Goal: Task Accomplishment & Management: Manage account settings

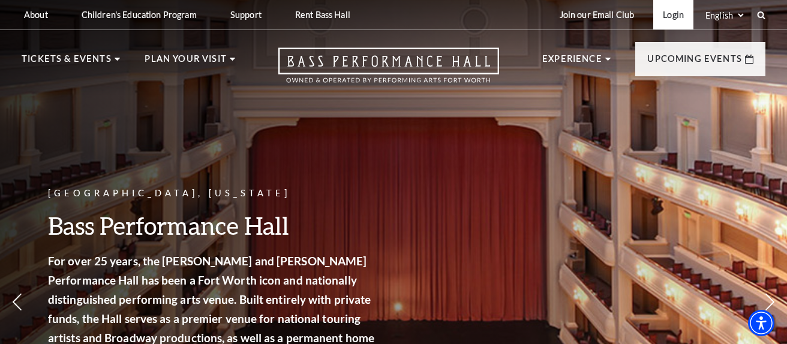
click at [672, 17] on link "Login" at bounding box center [674, 14] width 40 height 29
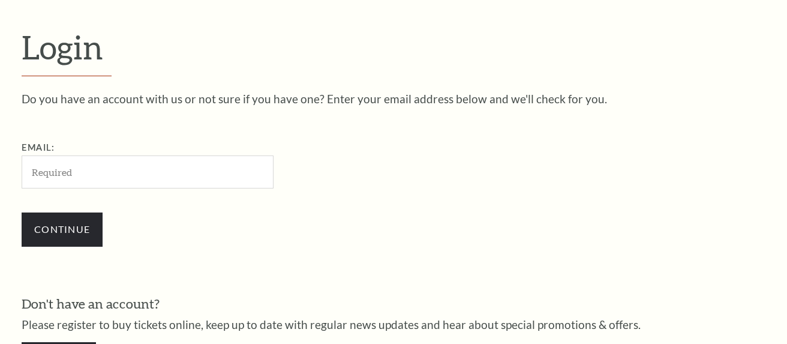
scroll to position [331, 0]
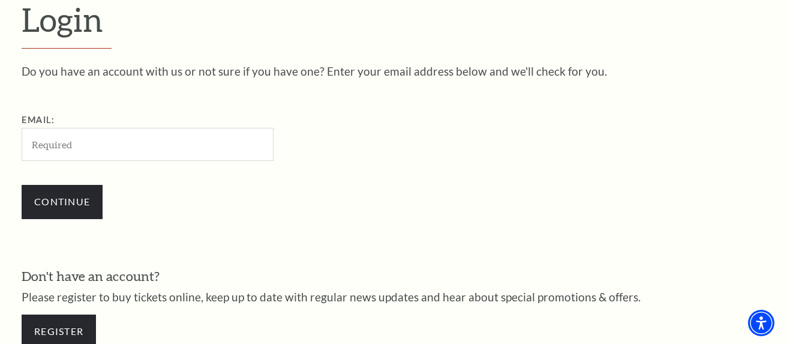
click at [76, 151] on input "Email:" at bounding box center [148, 144] width 252 height 33
type input "[EMAIL_ADDRESS][DOMAIN_NAME]"
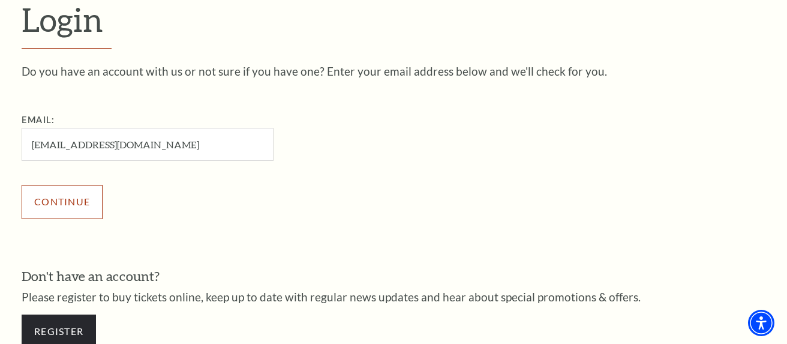
click at [85, 197] on input "Continue" at bounding box center [62, 202] width 81 height 34
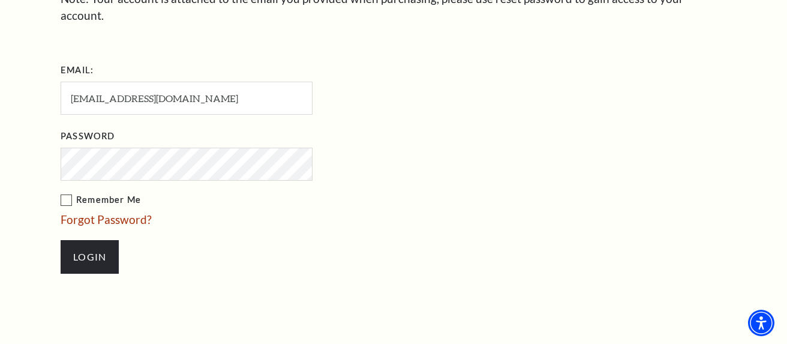
scroll to position [462, 0]
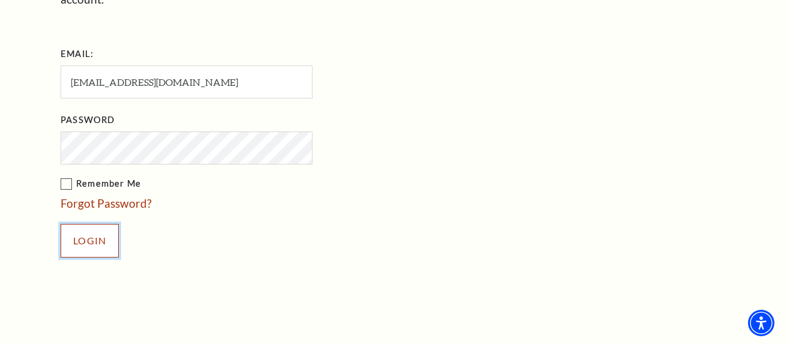
click at [89, 228] on input "Login" at bounding box center [90, 241] width 58 height 34
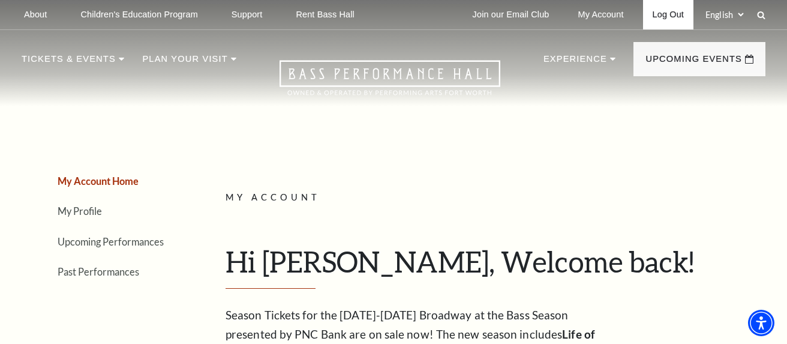
click at [672, 14] on link "Log Out" at bounding box center [668, 14] width 50 height 29
